Goal: Communication & Community: Answer question/provide support

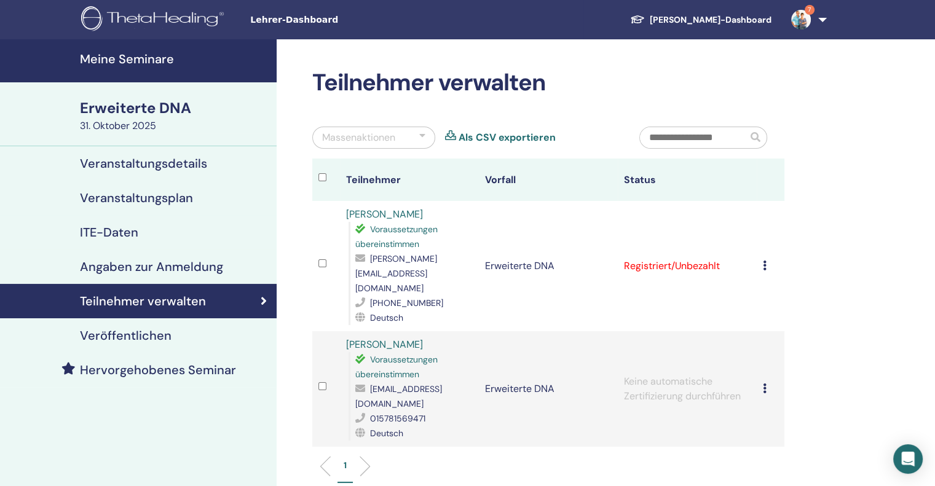
click at [112, 105] on font "Erweiterte DNA" at bounding box center [135, 107] width 111 height 19
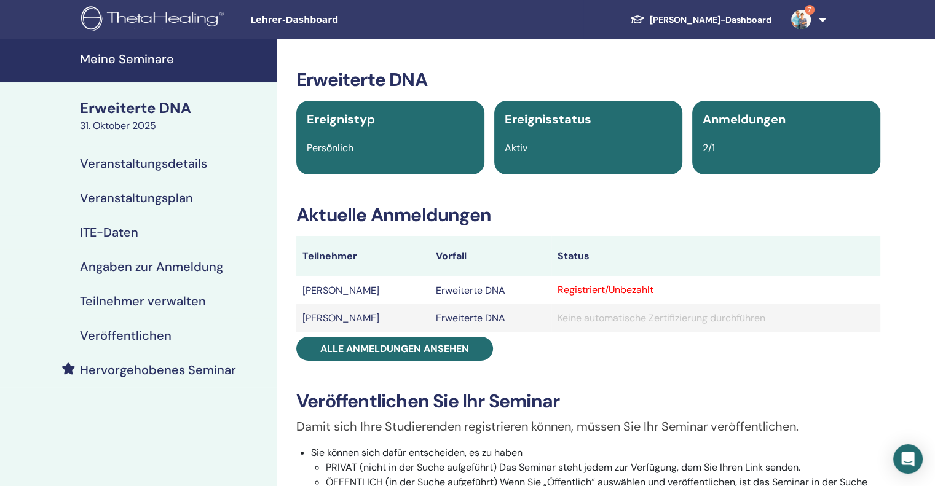
click at [123, 55] on font "Meine Seminare" at bounding box center [127, 59] width 94 height 16
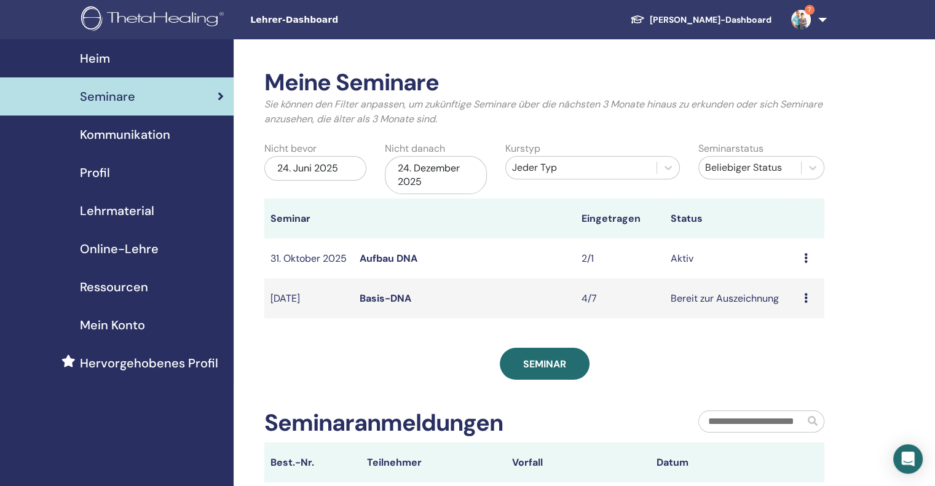
click at [457, 179] on div "24. Dezember 2025" at bounding box center [436, 175] width 102 height 38
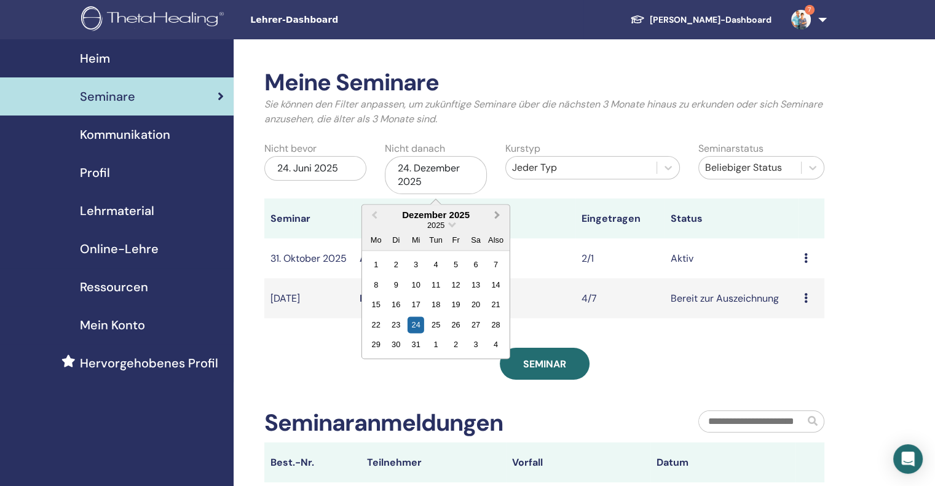
click at [497, 213] on span "Nächsten Monat" at bounding box center [497, 214] width 0 height 13
click at [477, 331] on div "24" at bounding box center [475, 325] width 17 height 17
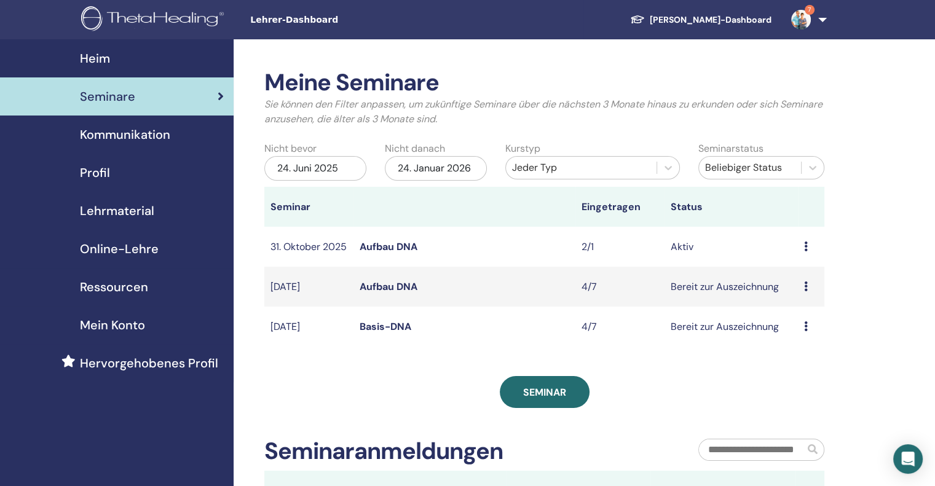
click at [379, 293] on font "Aufbau DNA" at bounding box center [389, 286] width 58 height 13
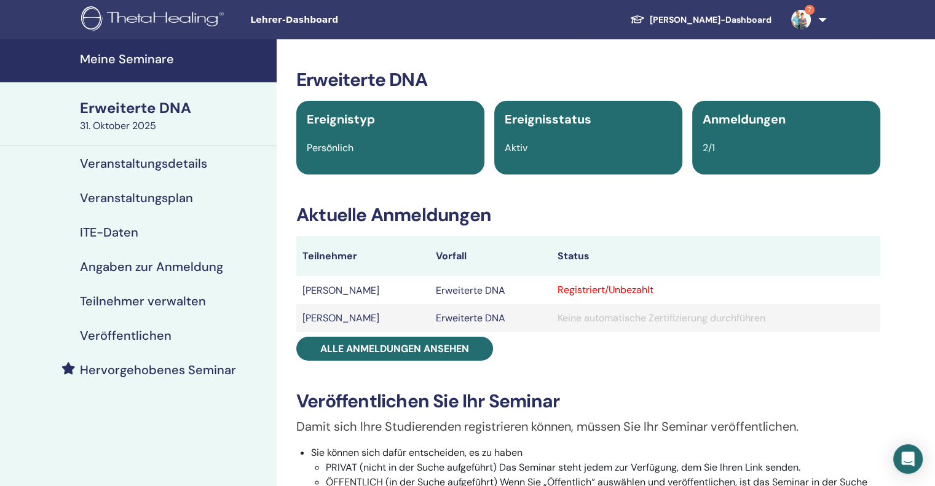
click at [107, 55] on font "Meine Seminare" at bounding box center [127, 59] width 94 height 16
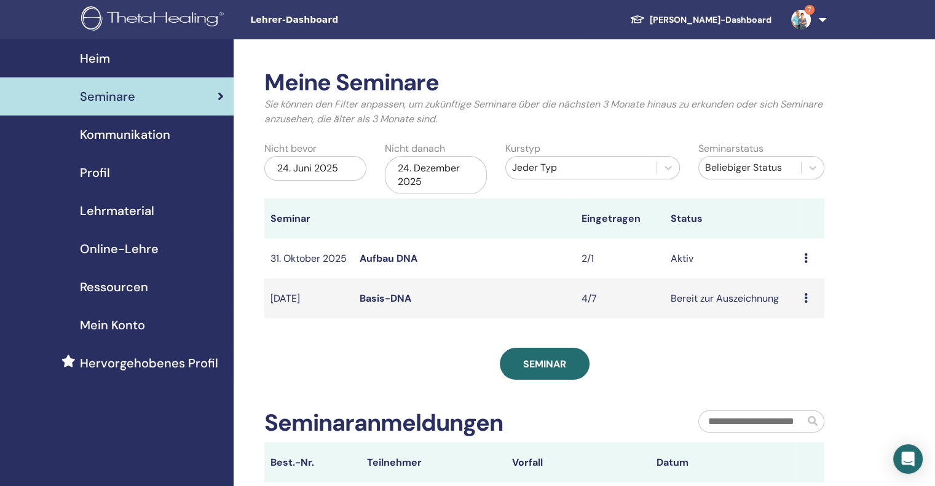
click at [455, 183] on div "24. Dezember 2025" at bounding box center [436, 175] width 102 height 38
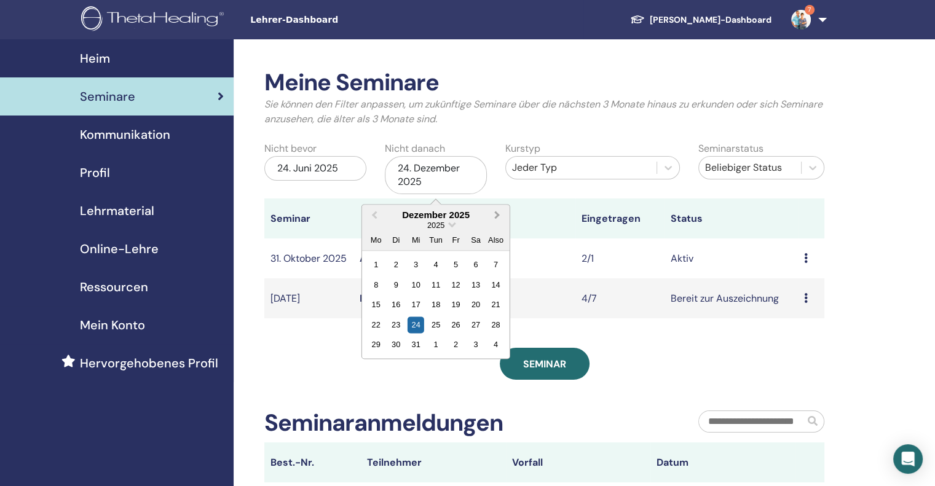
click at [497, 217] on span "Nächsten Monat" at bounding box center [497, 214] width 0 height 13
click at [476, 340] on div "31" at bounding box center [475, 344] width 17 height 17
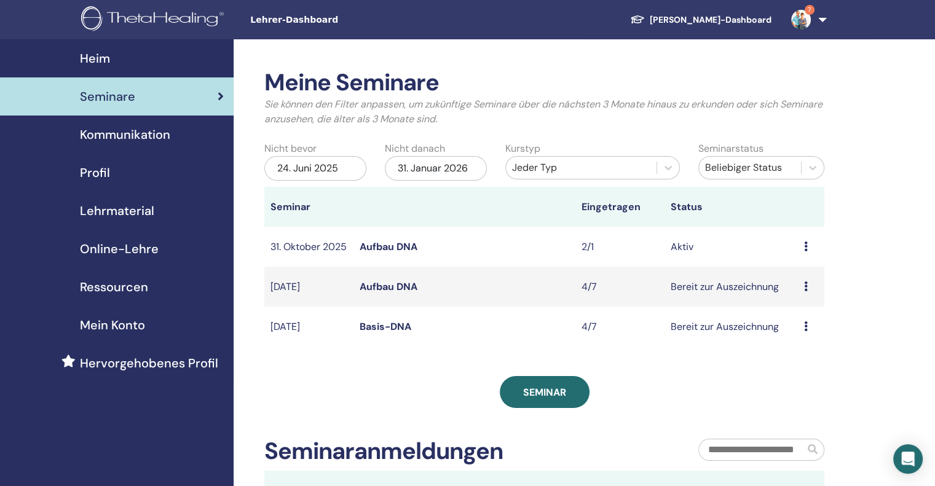
click at [372, 293] on font "Aufbau DNA" at bounding box center [389, 286] width 58 height 13
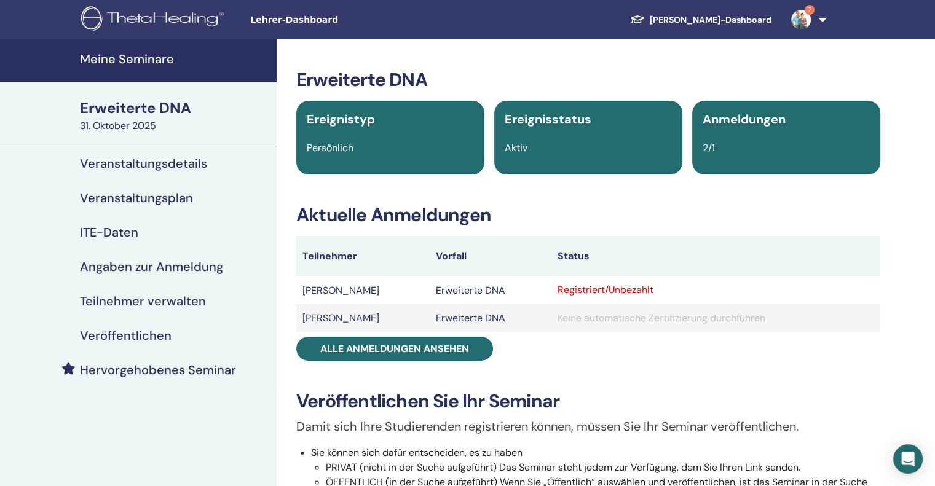
click at [160, 162] on font "Veranstaltungsdetails" at bounding box center [143, 164] width 127 height 16
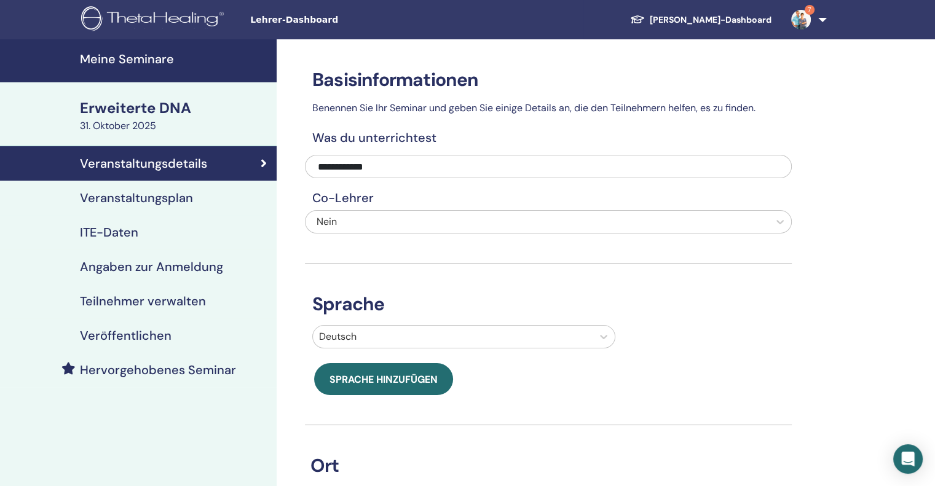
click at [175, 198] on font "Veranstaltungsplan" at bounding box center [136, 198] width 113 height 16
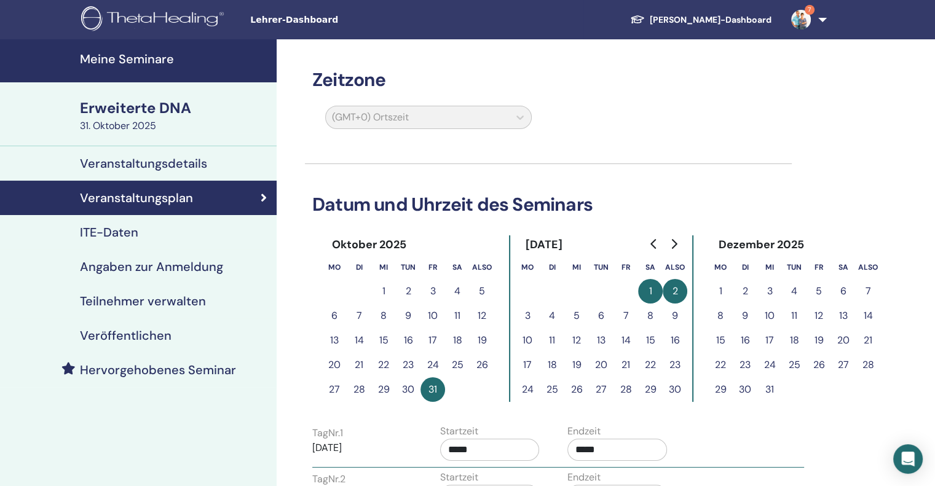
click at [123, 63] on font "Meine Seminare" at bounding box center [127, 59] width 94 height 16
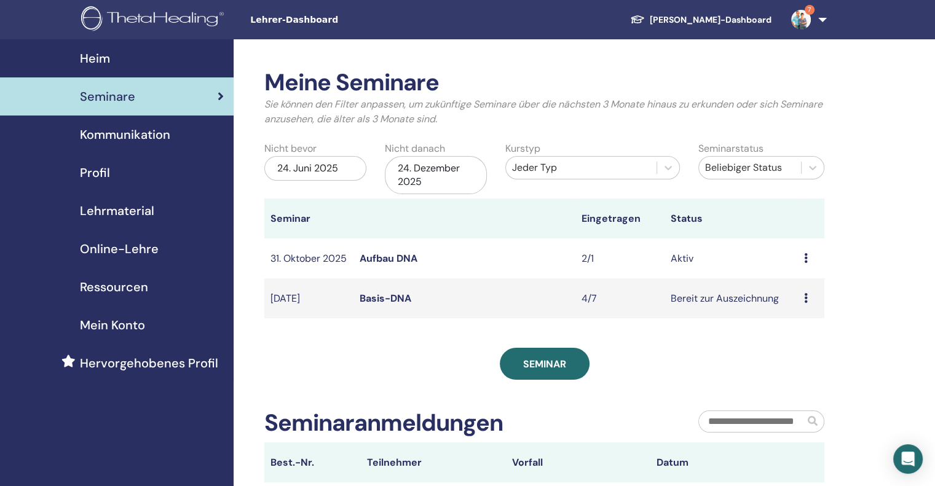
click at [372, 262] on font "Aufbau DNA" at bounding box center [389, 258] width 58 height 13
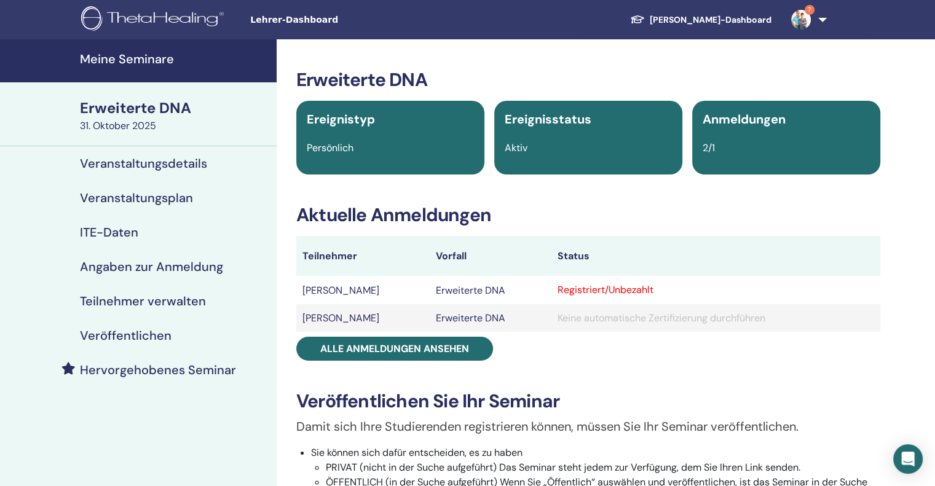
click at [180, 167] on font "Veranstaltungsdetails" at bounding box center [143, 164] width 127 height 16
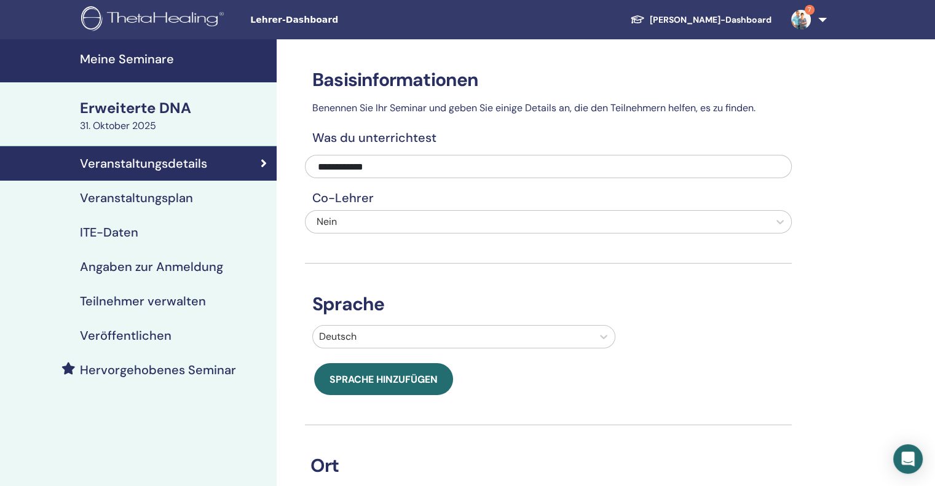
click at [133, 194] on font "Veranstaltungsplan" at bounding box center [136, 198] width 113 height 16
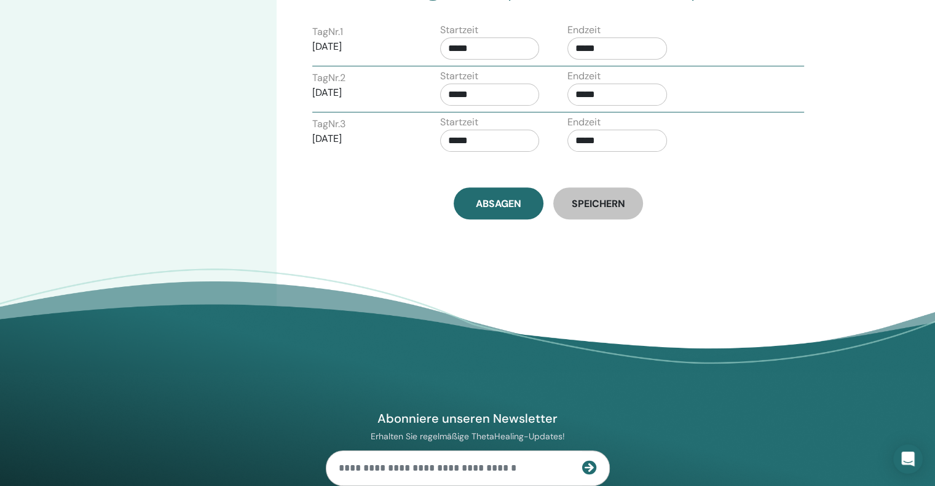
scroll to position [246, 0]
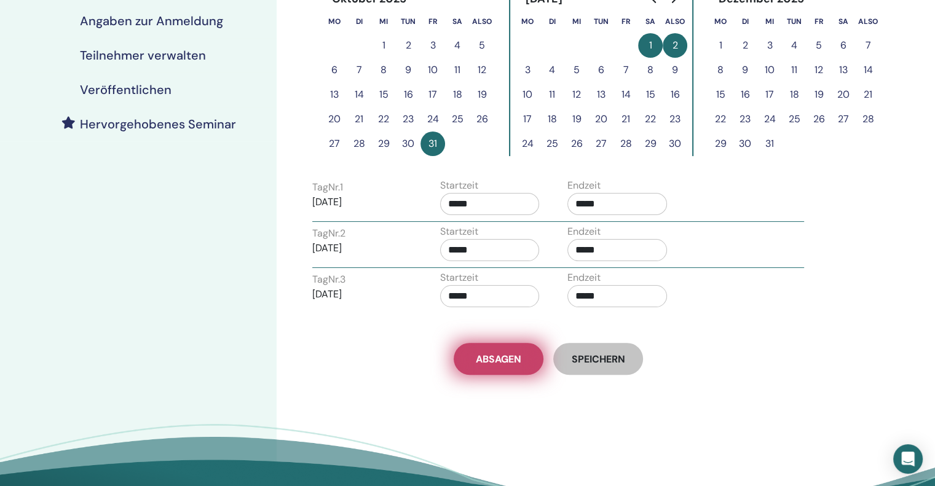
click at [489, 368] on link "Absagen" at bounding box center [499, 359] width 90 height 32
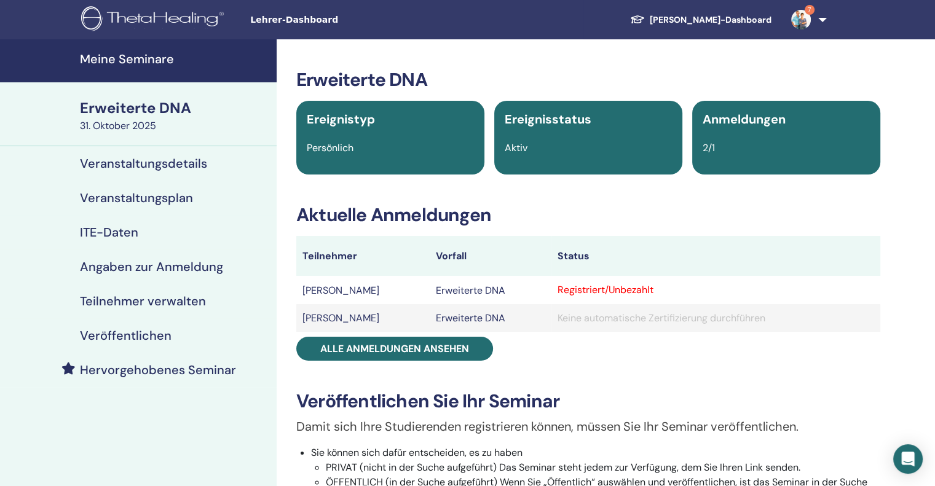
click at [116, 106] on font "Erweiterte DNA" at bounding box center [135, 107] width 111 height 19
click at [107, 58] on font "Meine Seminare" at bounding box center [127, 59] width 94 height 16
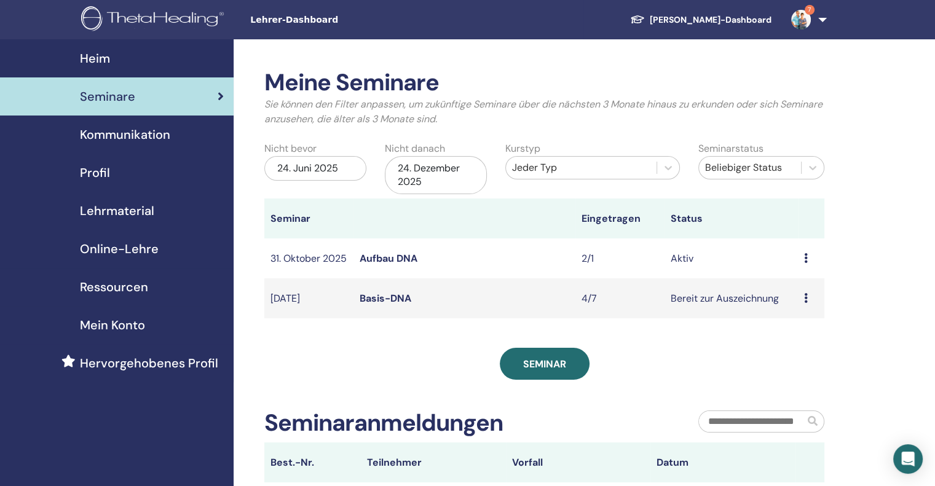
click at [429, 181] on div "24. Dezember 2025" at bounding box center [436, 175] width 102 height 38
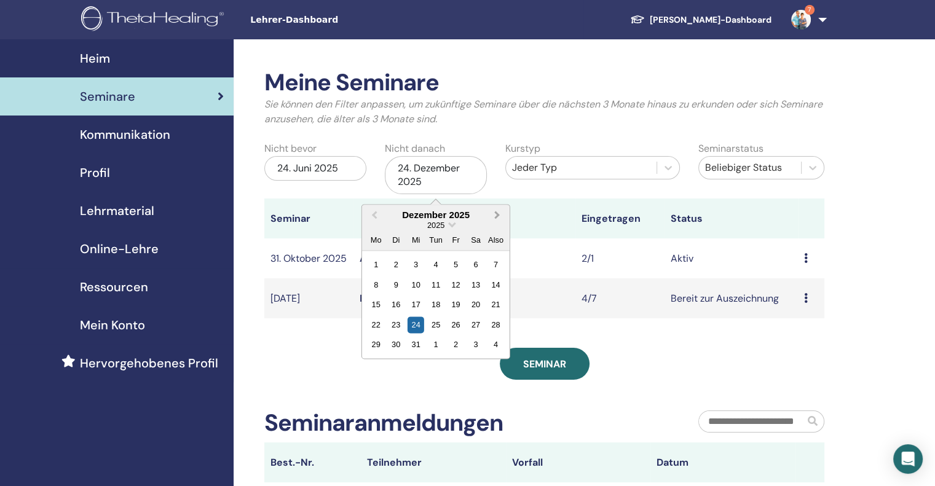
click at [497, 216] on span "Nächsten Monat" at bounding box center [497, 214] width 0 height 13
click at [471, 321] on div "24" at bounding box center [475, 325] width 17 height 17
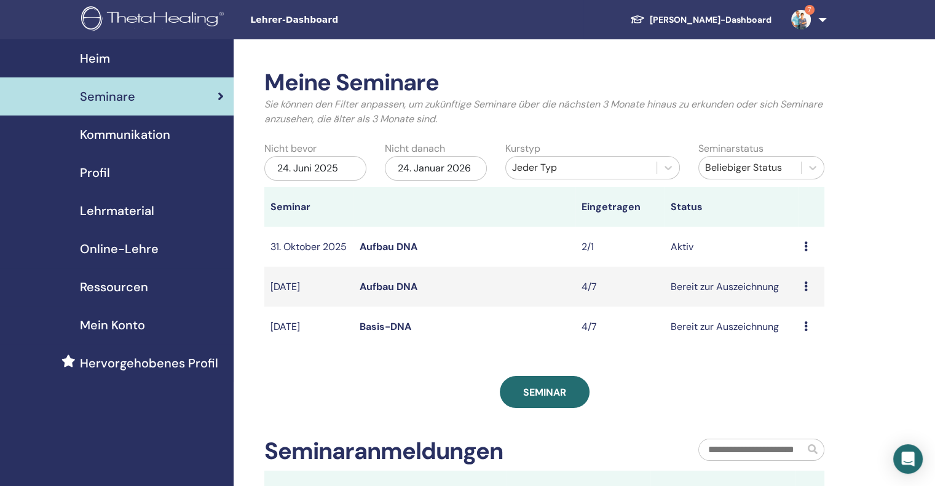
click at [380, 293] on font "Aufbau DNA" at bounding box center [389, 286] width 58 height 13
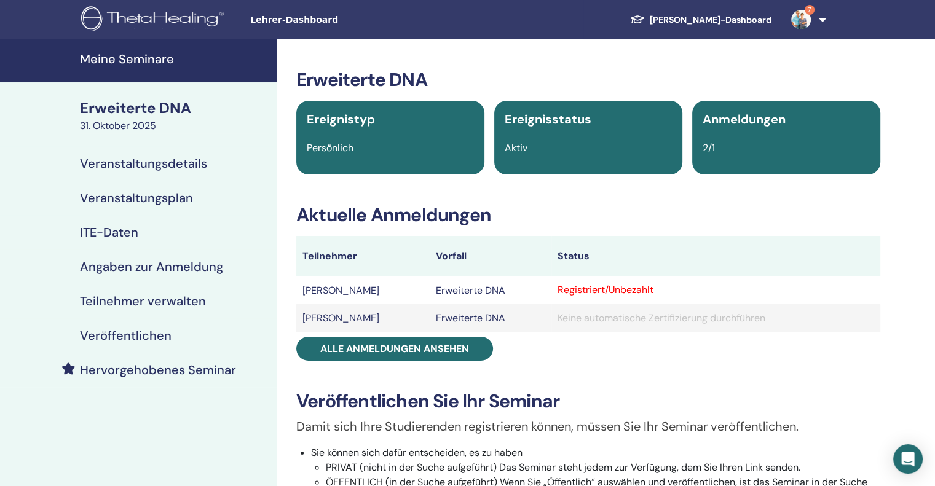
click at [113, 161] on font "Veranstaltungsdetails" at bounding box center [143, 164] width 127 height 16
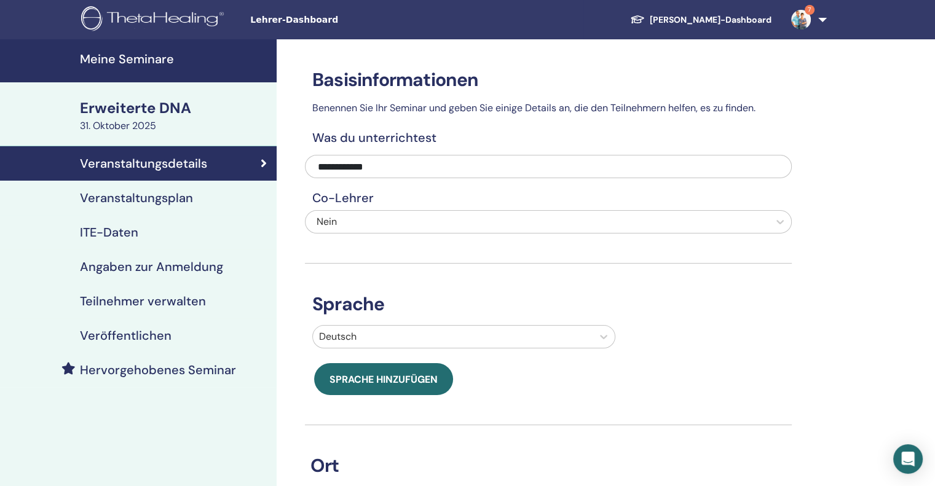
click at [150, 194] on font "Veranstaltungsplan" at bounding box center [136, 198] width 113 height 16
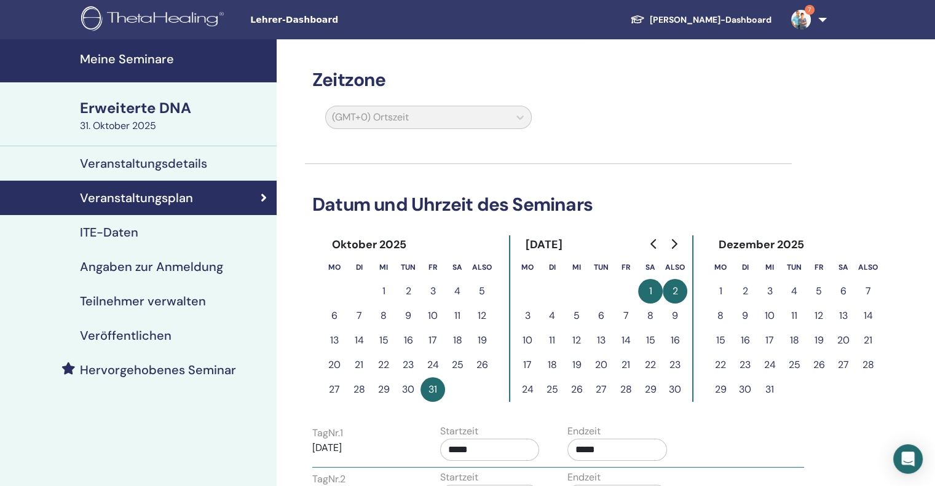
click at [93, 58] on font "Meine Seminare" at bounding box center [127, 59] width 94 height 16
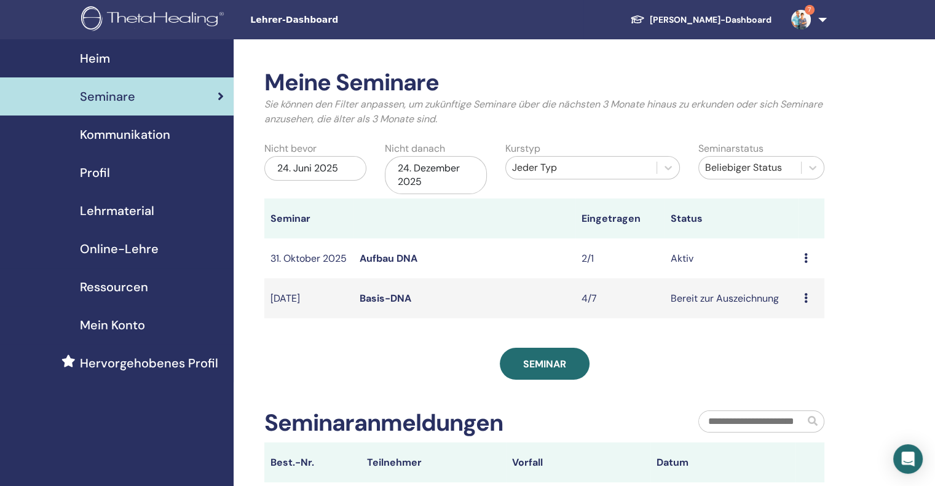
click at [380, 304] on font "Basis-DNA" at bounding box center [386, 298] width 52 height 13
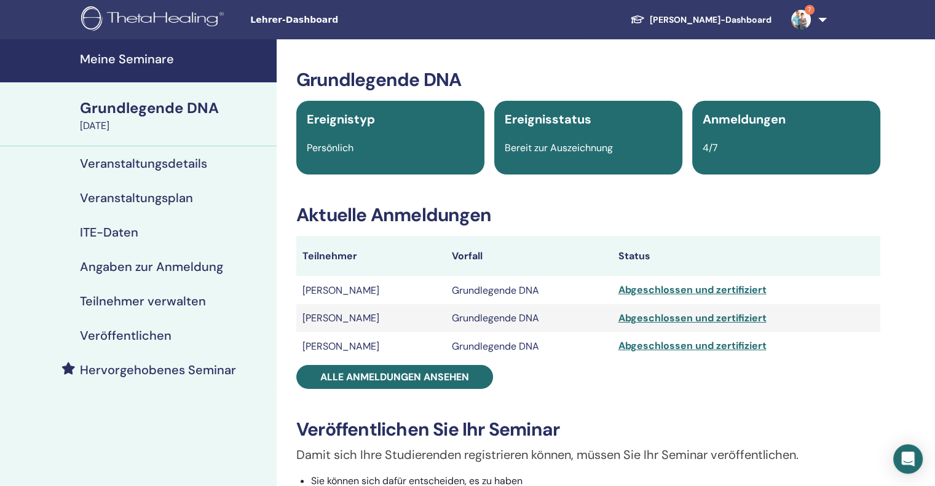
click at [100, 61] on font "Meine Seminare" at bounding box center [127, 59] width 94 height 16
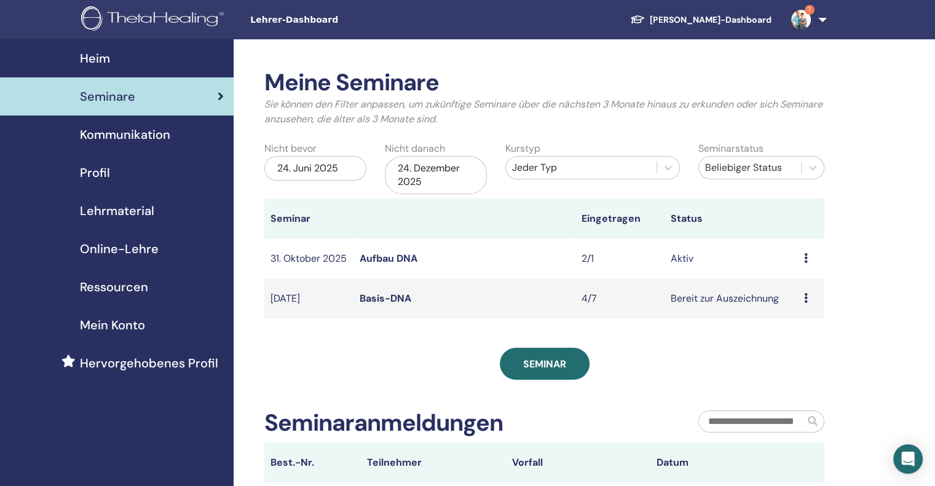
click at [424, 179] on div "24. Dezember 2025" at bounding box center [436, 175] width 102 height 38
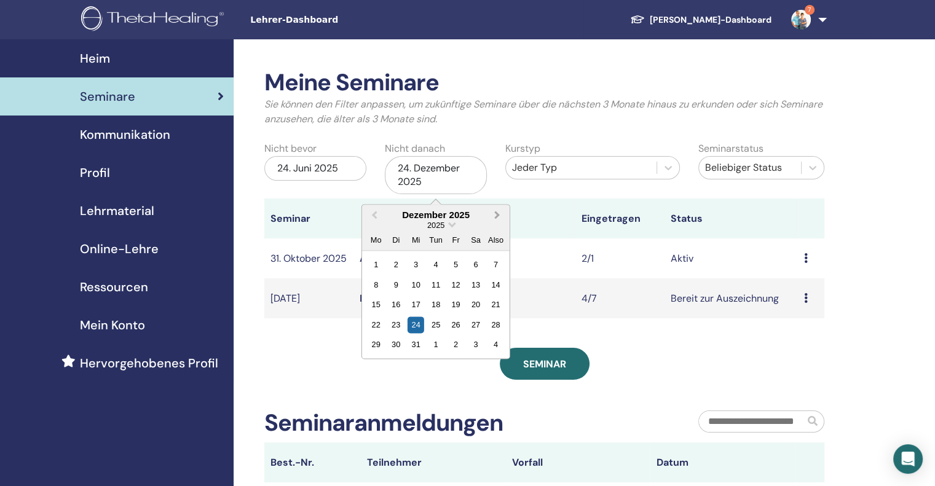
click at [497, 216] on span "Nächsten Monat" at bounding box center [497, 214] width 0 height 13
click at [489, 326] on div "25" at bounding box center [495, 325] width 17 height 17
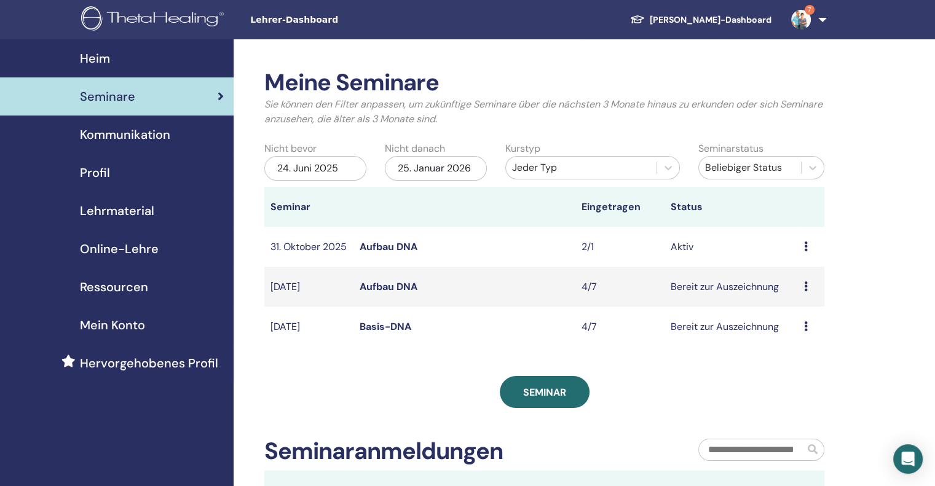
click at [382, 250] on font "Aufbau DNA" at bounding box center [389, 246] width 58 height 13
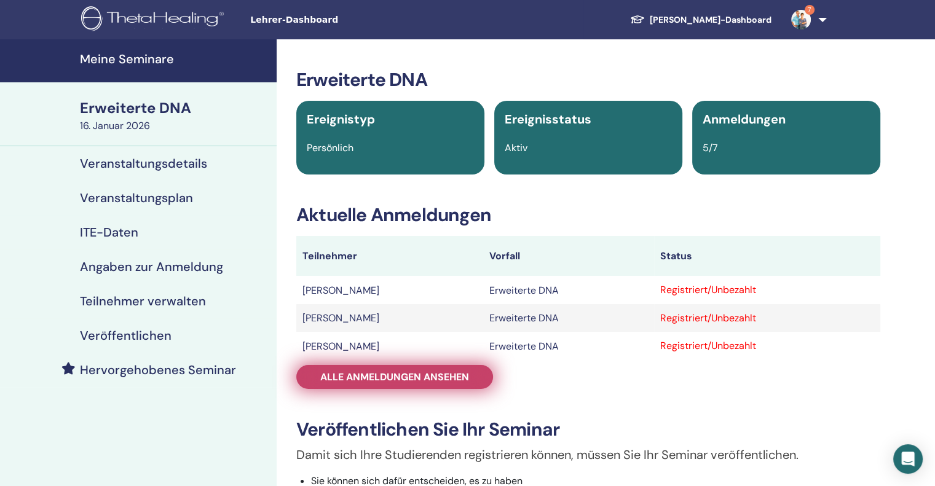
click at [473, 385] on link "Alle Anmeldungen ansehen" at bounding box center [394, 377] width 197 height 24
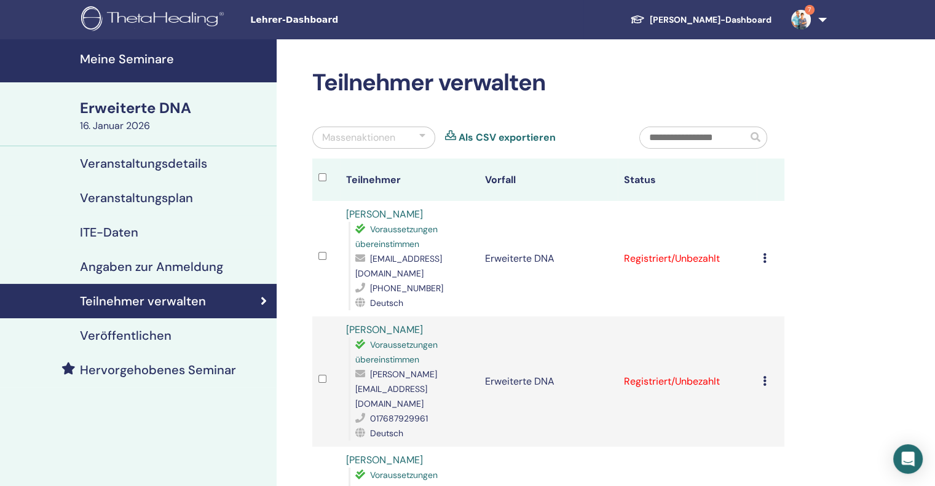
click at [120, 108] on font "Erweiterte DNA" at bounding box center [135, 107] width 111 height 19
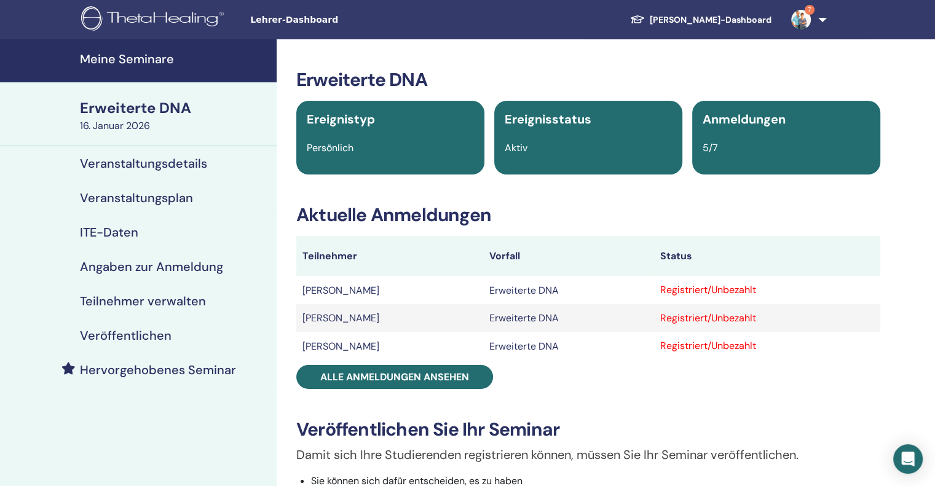
click at [106, 128] on font "16. Januar 2026" at bounding box center [115, 125] width 70 height 13
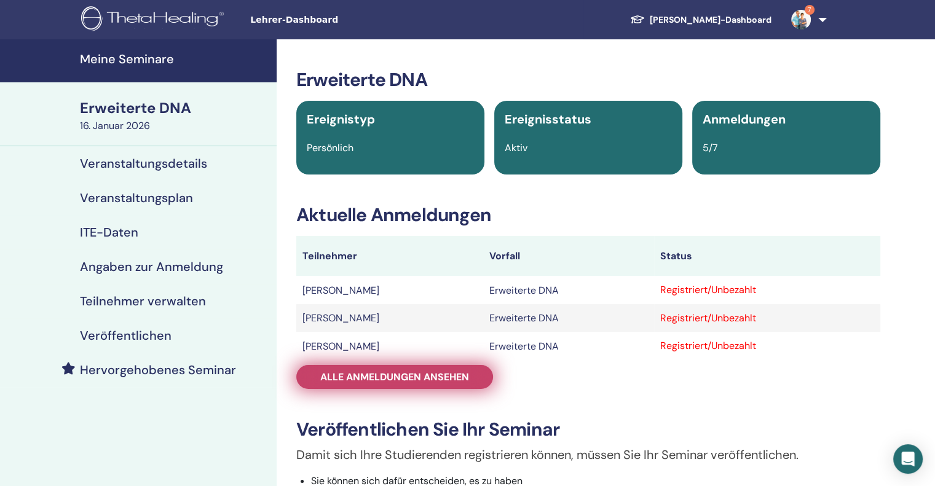
click at [345, 376] on font "Alle Anmeldungen ansehen" at bounding box center [394, 377] width 149 height 13
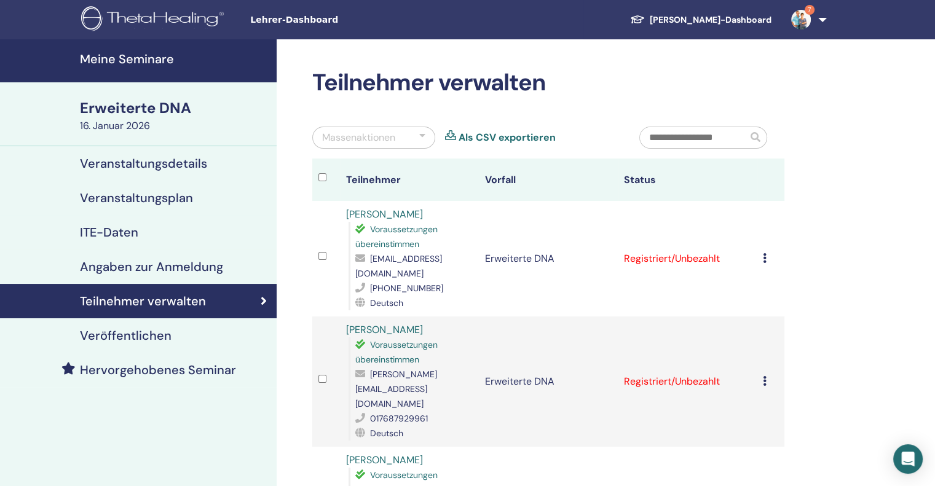
click at [807, 9] on span "7" at bounding box center [810, 10] width 10 height 10
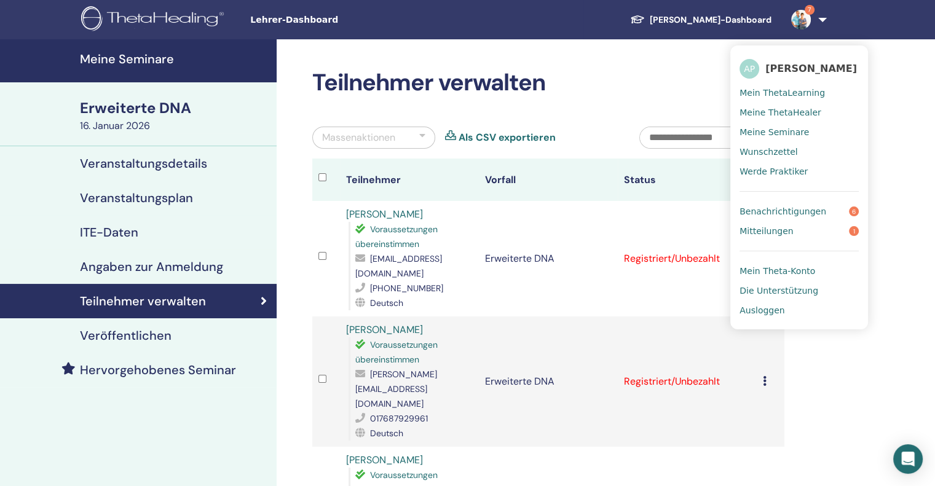
click at [772, 232] on font "Mitteilungen" at bounding box center [765, 231] width 53 height 10
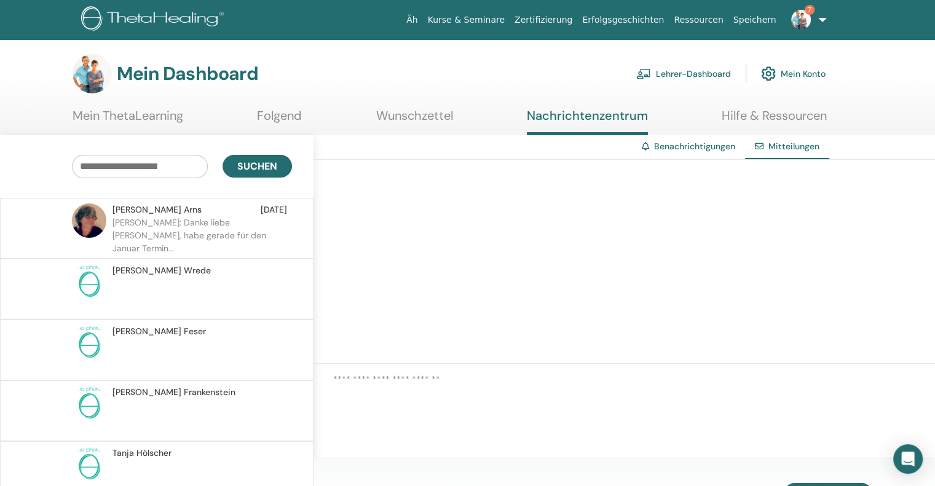
click at [136, 226] on font "[PERSON_NAME]: Danke liebe [PERSON_NAME], habe gerade für den Januar Termin..." at bounding box center [189, 235] width 154 height 37
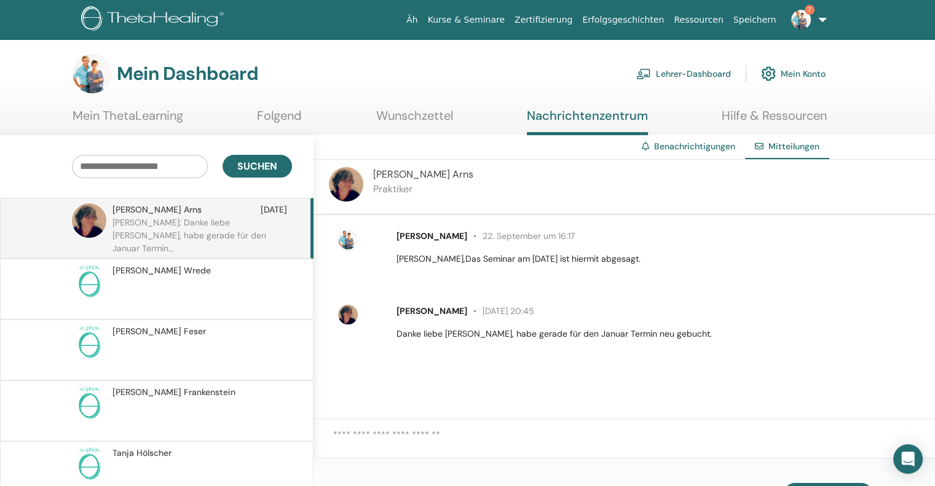
click at [806, 12] on span "7" at bounding box center [810, 10] width 10 height 10
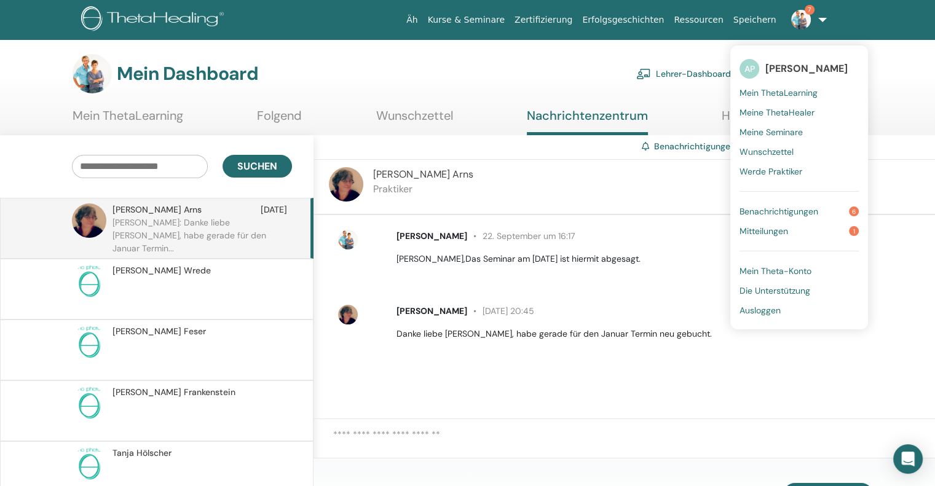
click at [776, 211] on font "Benachrichtigungen" at bounding box center [778, 211] width 79 height 11
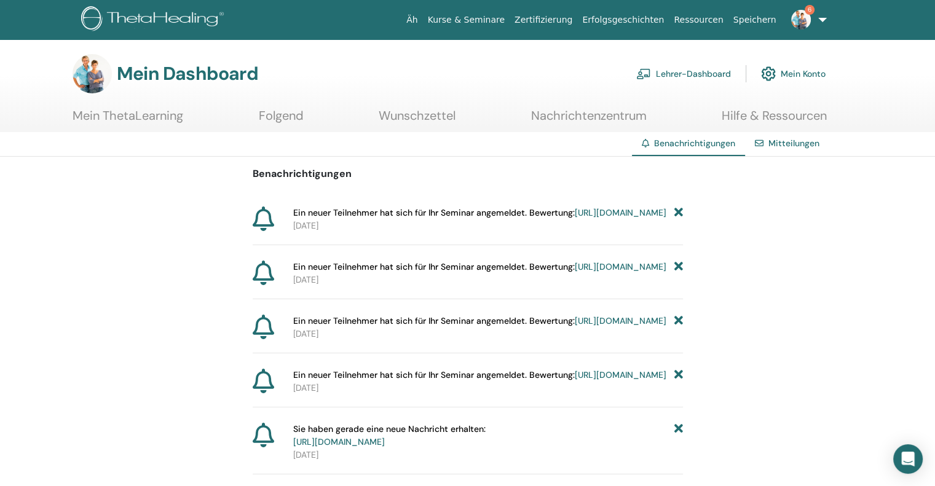
click at [809, 9] on font "6" at bounding box center [810, 10] width 4 height 8
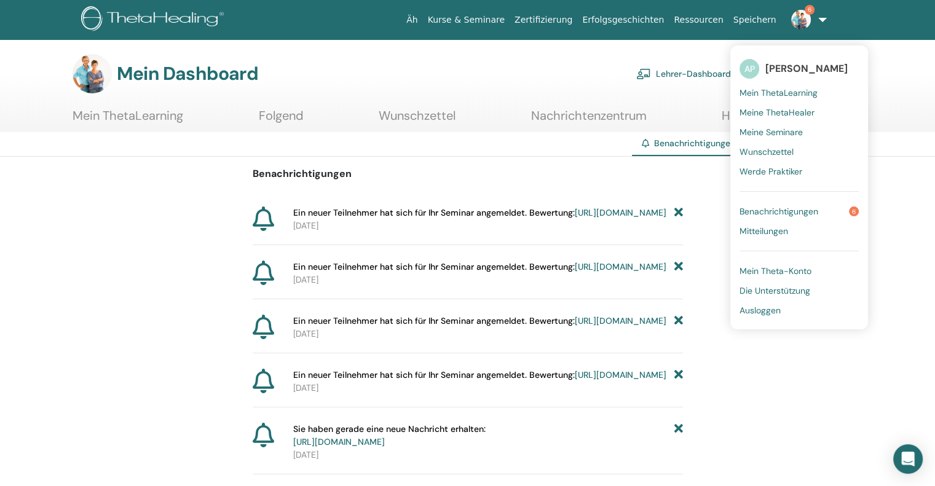
click at [788, 208] on font "Benachrichtigungen" at bounding box center [778, 211] width 79 height 11
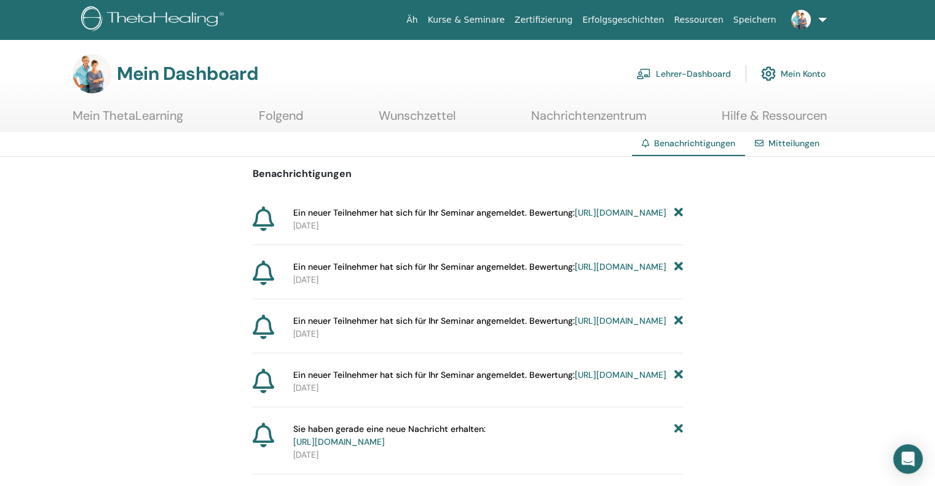
click at [329, 213] on font "Ein neuer Teilnehmer hat sich für Ihr Seminar angemeldet. Bewertung:" at bounding box center [434, 212] width 282 height 11
click at [461, 272] on font "Ein neuer Teilnehmer hat sich für Ihr Seminar angemeldet. Bewertung:" at bounding box center [434, 266] width 282 height 11
click at [264, 213] on icon at bounding box center [264, 219] width 22 height 25
